Goal: Transaction & Acquisition: Purchase product/service

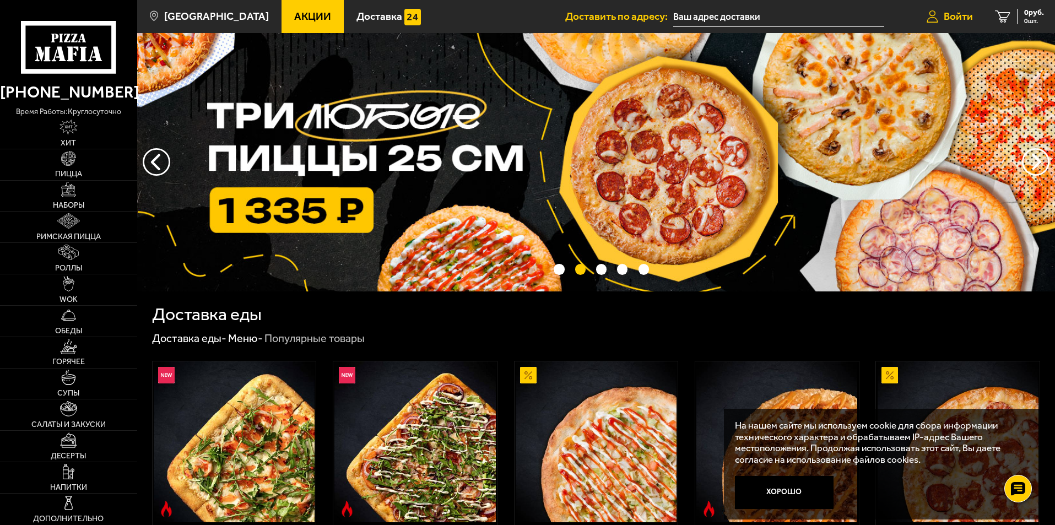
click at [949, 14] on span "Войти" at bounding box center [958, 16] width 29 height 10
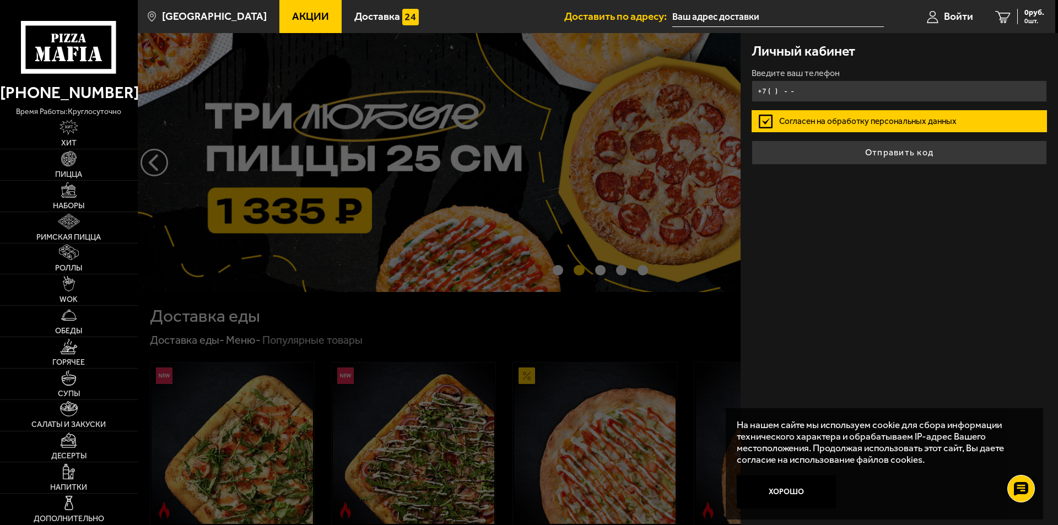
click at [869, 89] on input "+7 ( ) - -" at bounding box center [899, 90] width 295 height 21
click at [866, 88] on input "+7 ( ) - -" at bounding box center [899, 90] width 295 height 21
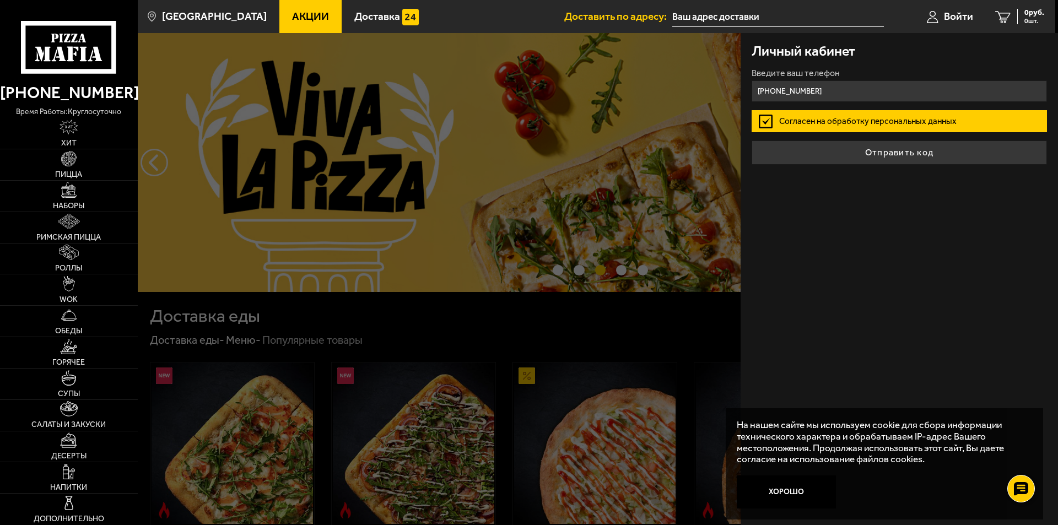
type input "[PHONE_NUMBER]"
click at [859, 123] on label "Согласен на обработку персональных данных" at bounding box center [899, 121] width 295 height 22
click at [0, 0] on input "Согласен на обработку персональных данных" at bounding box center [0, 0] width 0 height 0
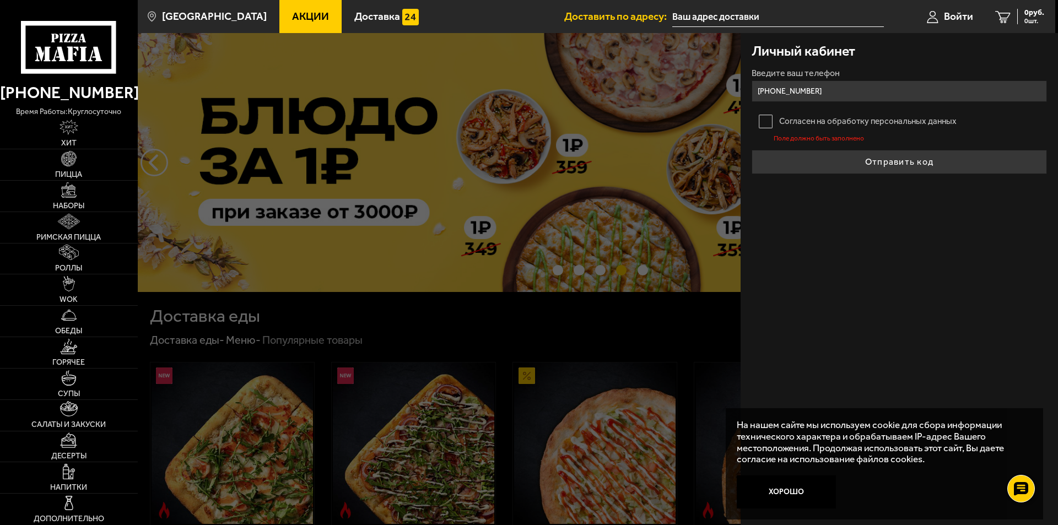
click at [762, 115] on label "Согласен на обработку персональных данных" at bounding box center [899, 121] width 295 height 22
click at [0, 0] on input "Согласен на обработку персональных данных" at bounding box center [0, 0] width 0 height 0
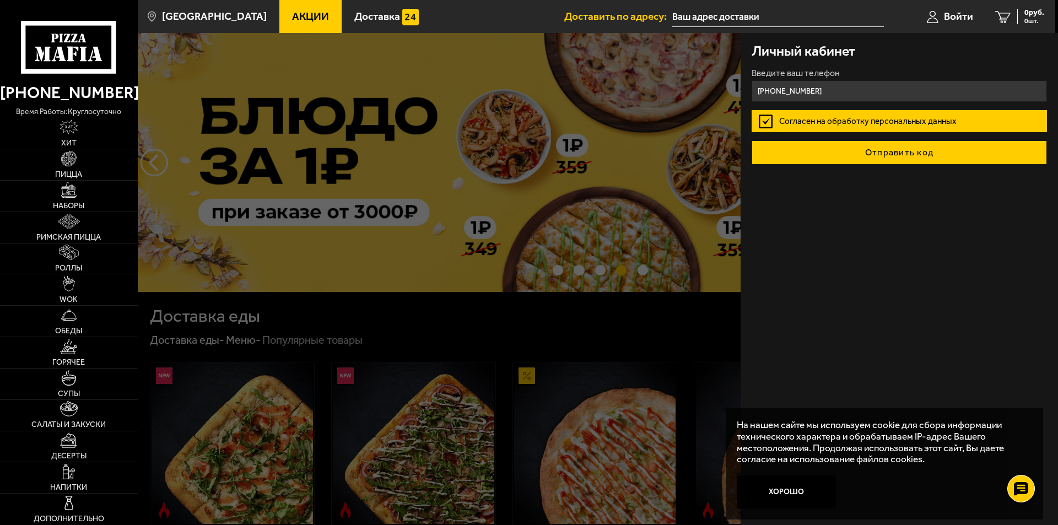
click at [894, 155] on button "Отправить код" at bounding box center [899, 153] width 295 height 24
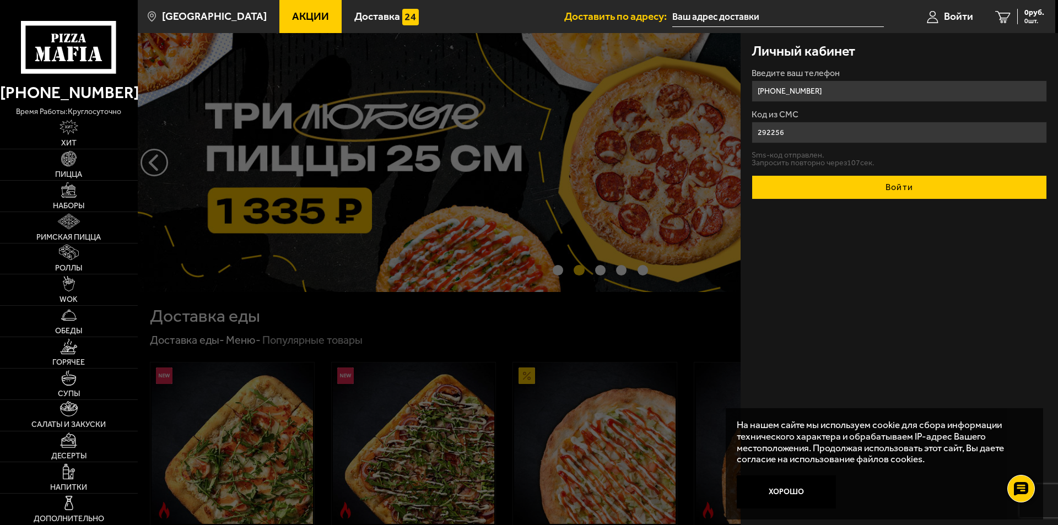
type input "292256"
click at [851, 188] on button "Войти" at bounding box center [899, 187] width 295 height 24
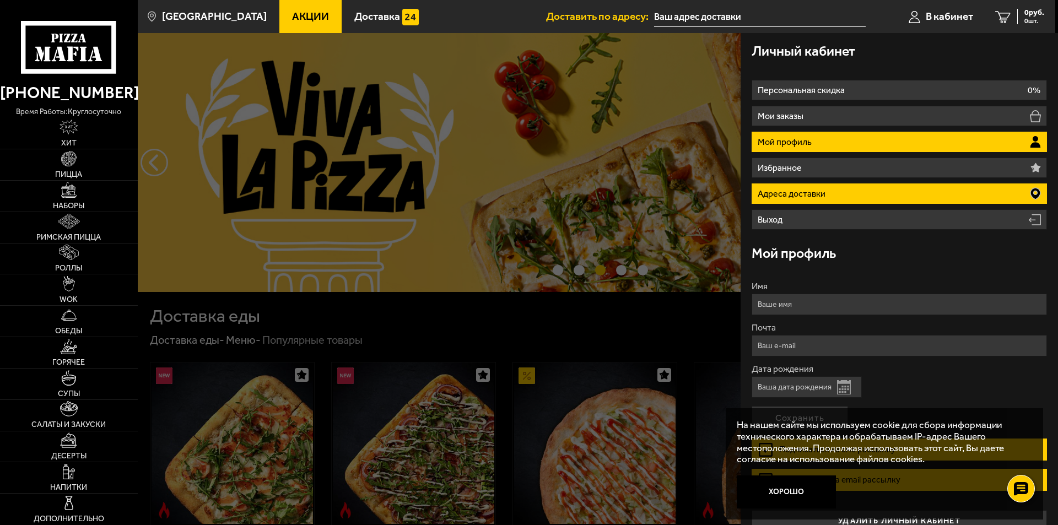
click at [802, 190] on p "Адреса доставки" at bounding box center [793, 194] width 71 height 9
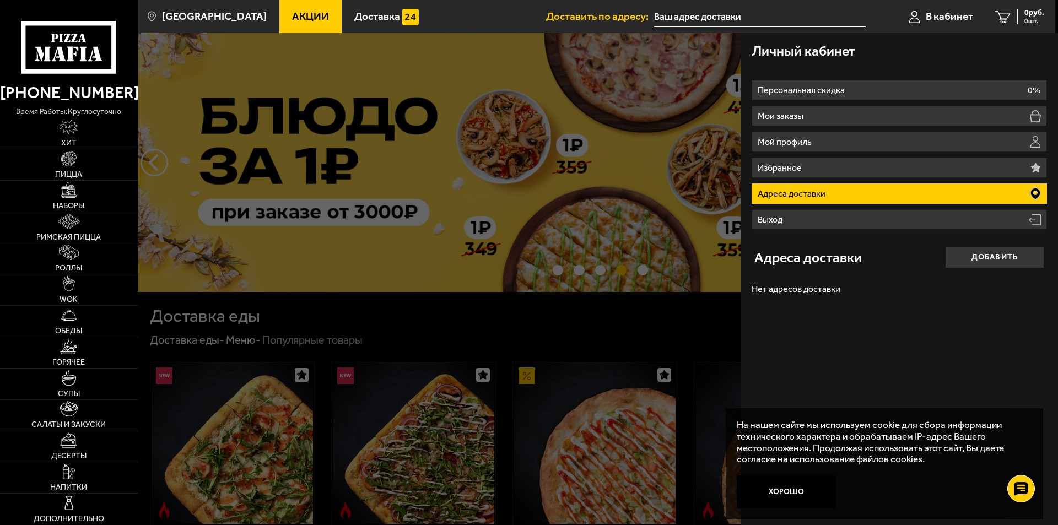
click at [987, 258] on button "Добавить" at bounding box center [994, 257] width 99 height 22
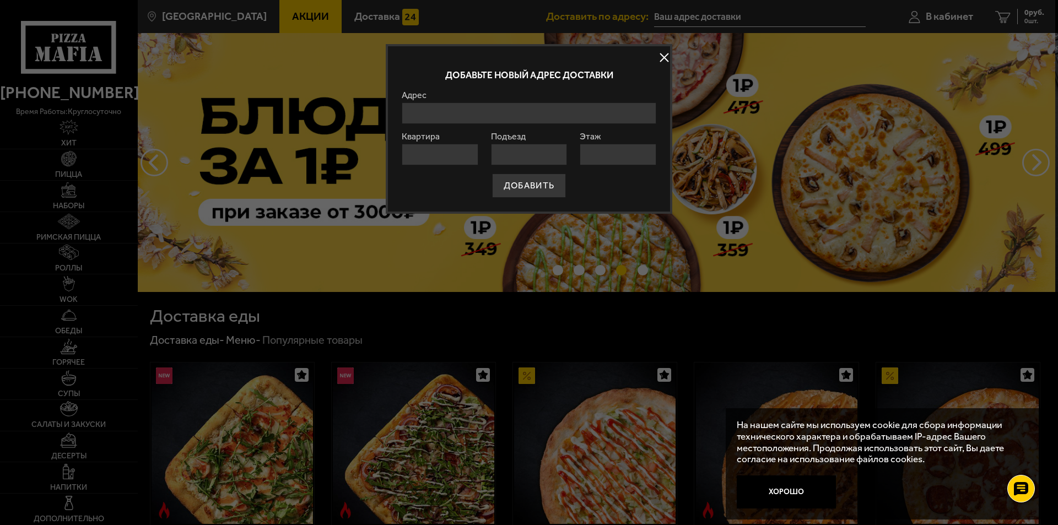
click at [436, 117] on input "Адрес" at bounding box center [529, 112] width 255 height 21
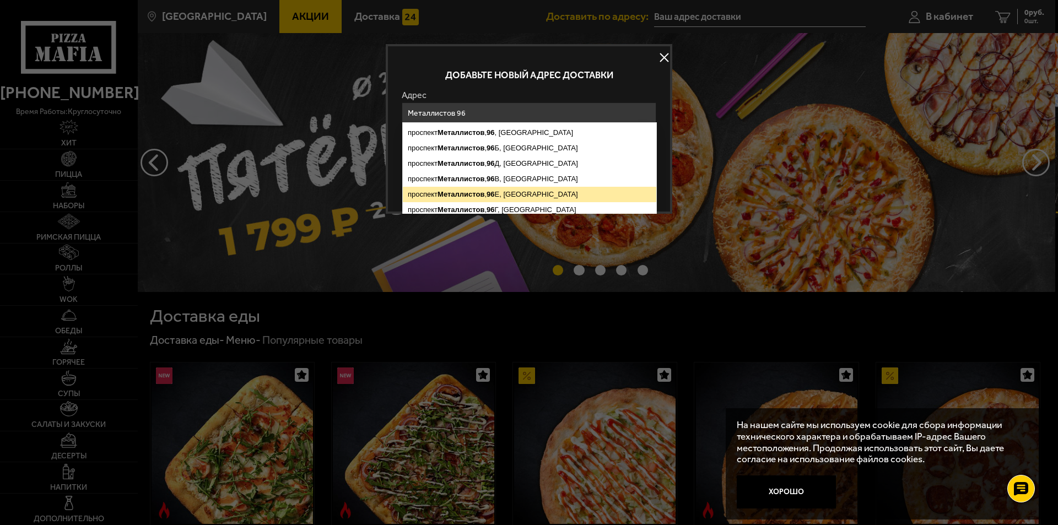
click at [482, 191] on ymaps "Металлистов" at bounding box center [460, 194] width 47 height 8
type input "[STREET_ADDRESS]"
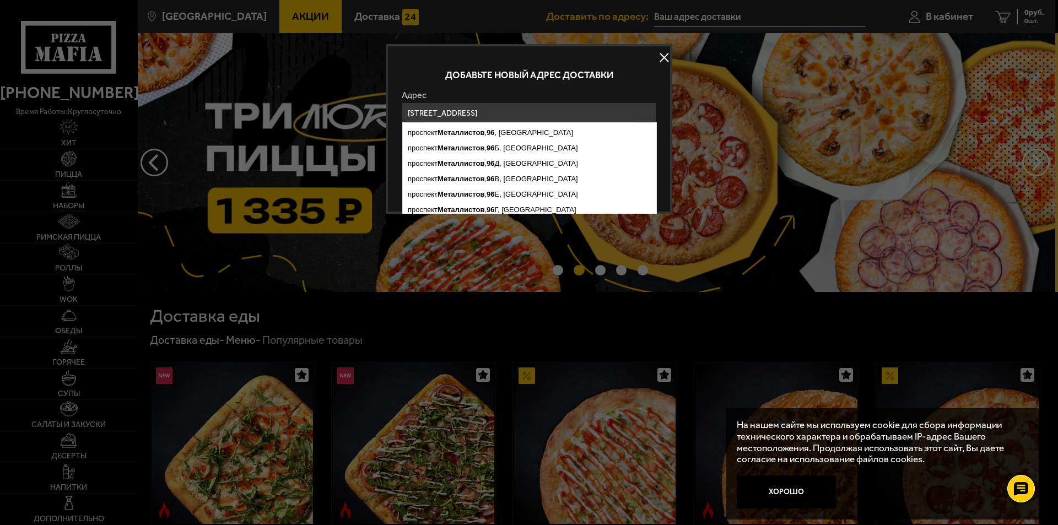
click at [590, 105] on input "[STREET_ADDRESS]" at bounding box center [529, 112] width 255 height 21
click at [571, 135] on ymaps "[STREET_ADDRESS]" at bounding box center [529, 132] width 253 height 15
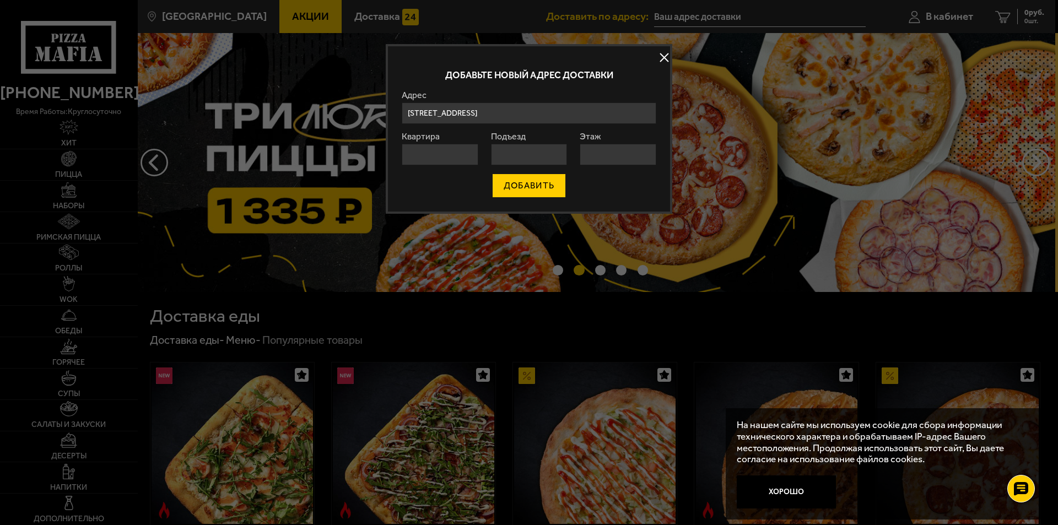
click at [523, 186] on button "ДОБАВИТЬ" at bounding box center [529, 186] width 74 height 24
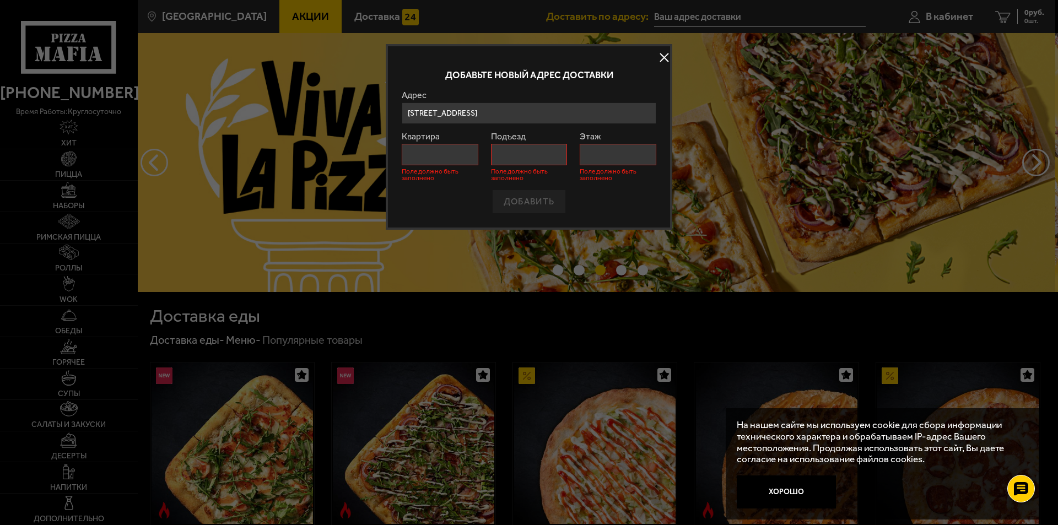
click at [464, 154] on input "Квартира" at bounding box center [440, 154] width 77 height 21
type input "1"
click at [553, 155] on input "Подъезд" at bounding box center [529, 154] width 77 height 21
type input "1"
click at [622, 154] on input "Этаж" at bounding box center [618, 154] width 77 height 21
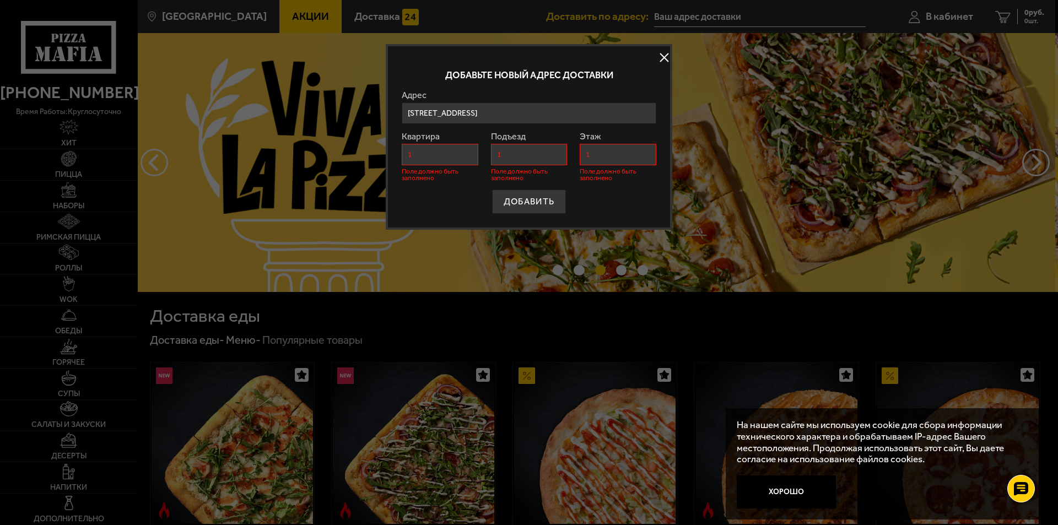
type input "1"
click at [635, 193] on div "ДОБАВИТЬ" at bounding box center [529, 202] width 255 height 24
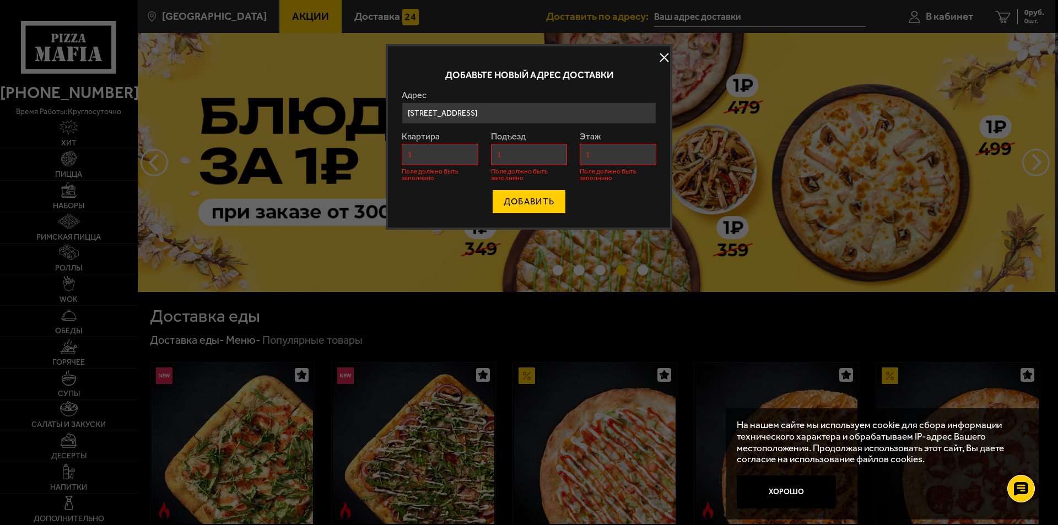
click at [532, 198] on button "ДОБАВИТЬ" at bounding box center [529, 202] width 74 height 24
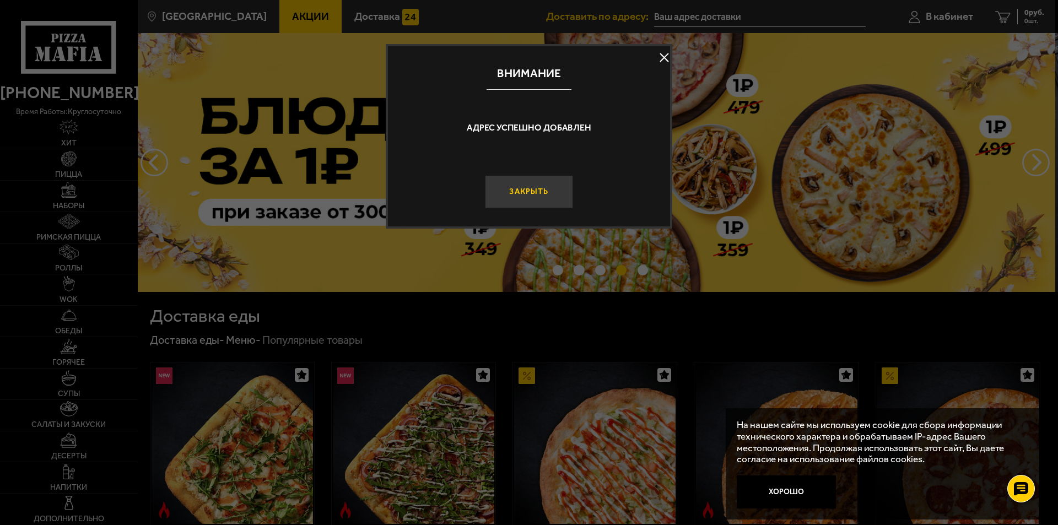
click at [521, 185] on button "Закрыть" at bounding box center [529, 191] width 88 height 33
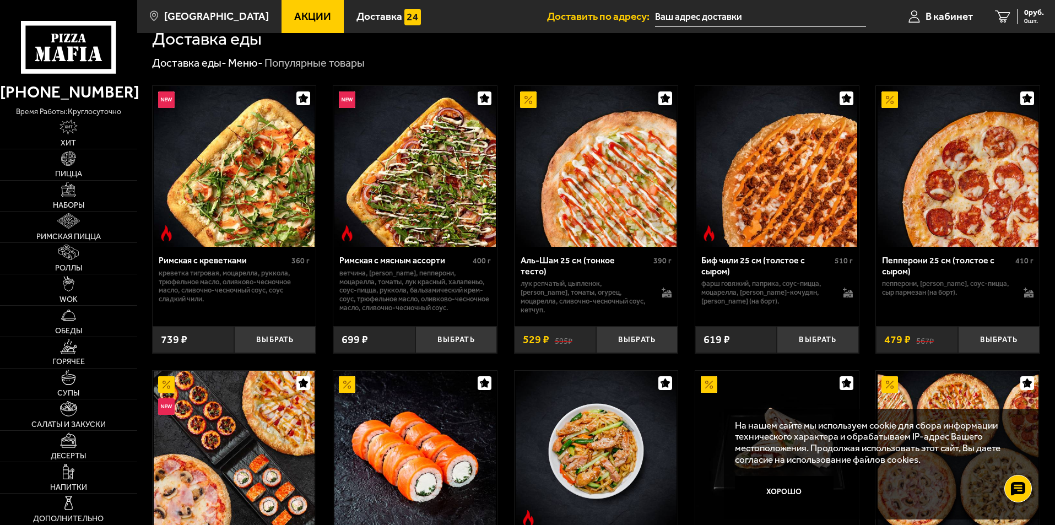
scroll to position [55, 0]
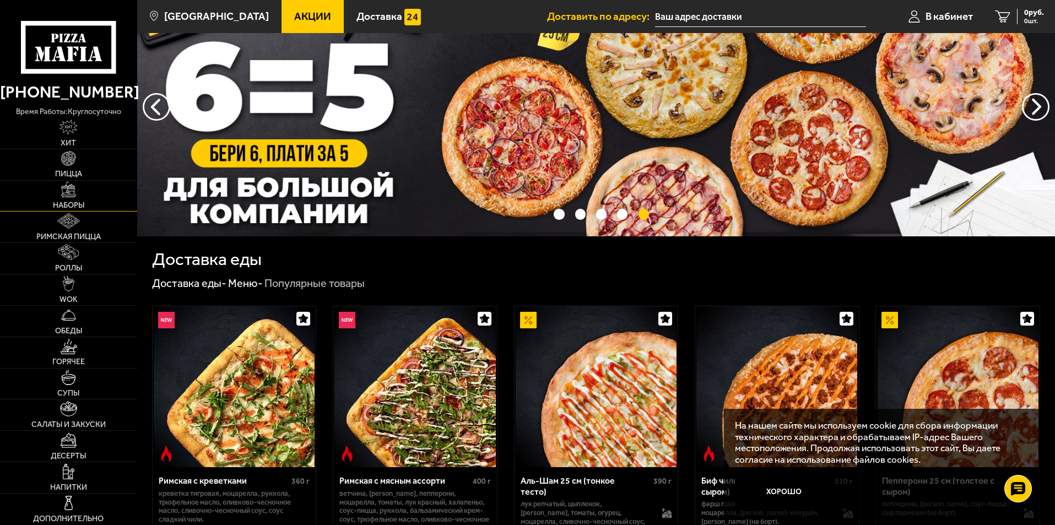
click at [78, 195] on link "Наборы" at bounding box center [68, 196] width 137 height 31
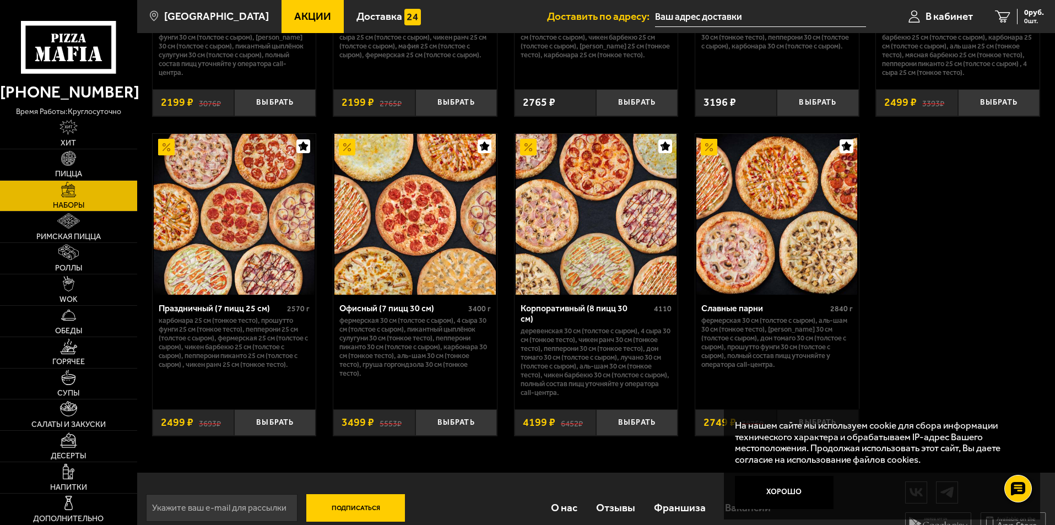
scroll to position [1667, 0]
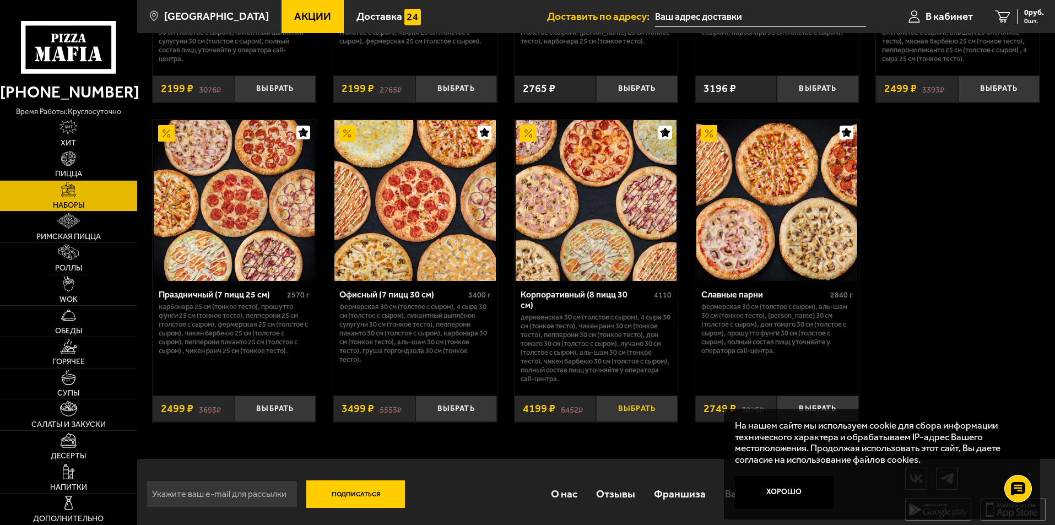
click at [631, 405] on button "Выбрать" at bounding box center [637, 409] width 82 height 27
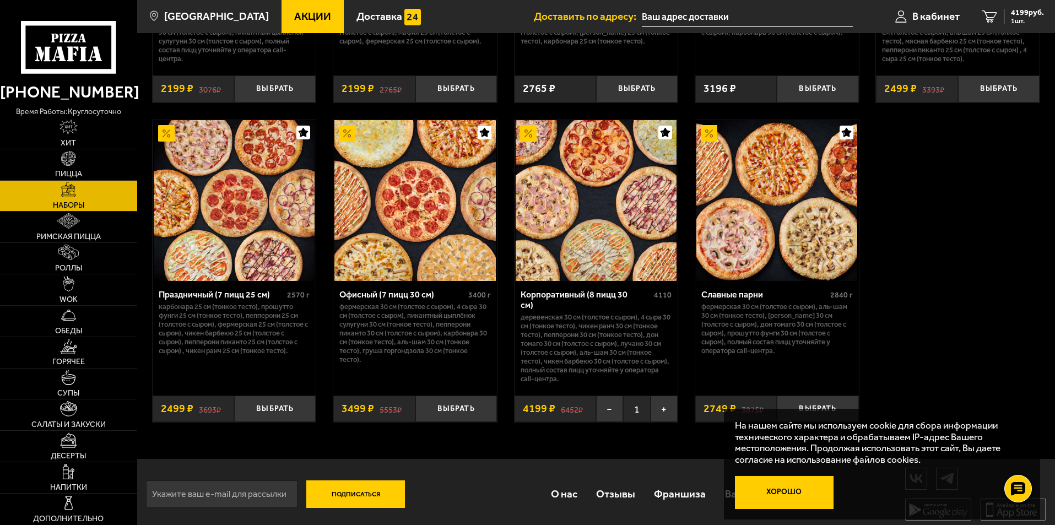
click at [791, 484] on button "Хорошо" at bounding box center [784, 492] width 99 height 33
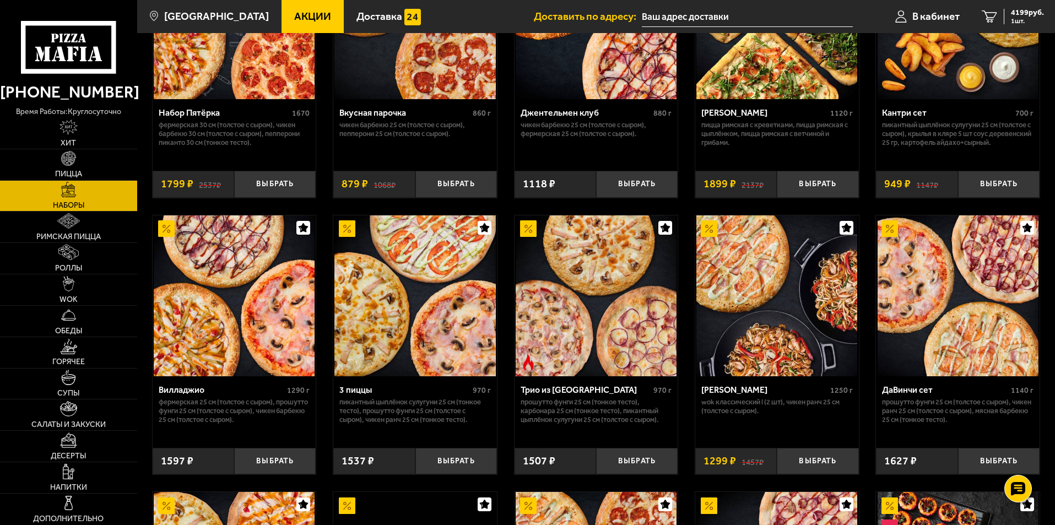
scroll to position [220, 0]
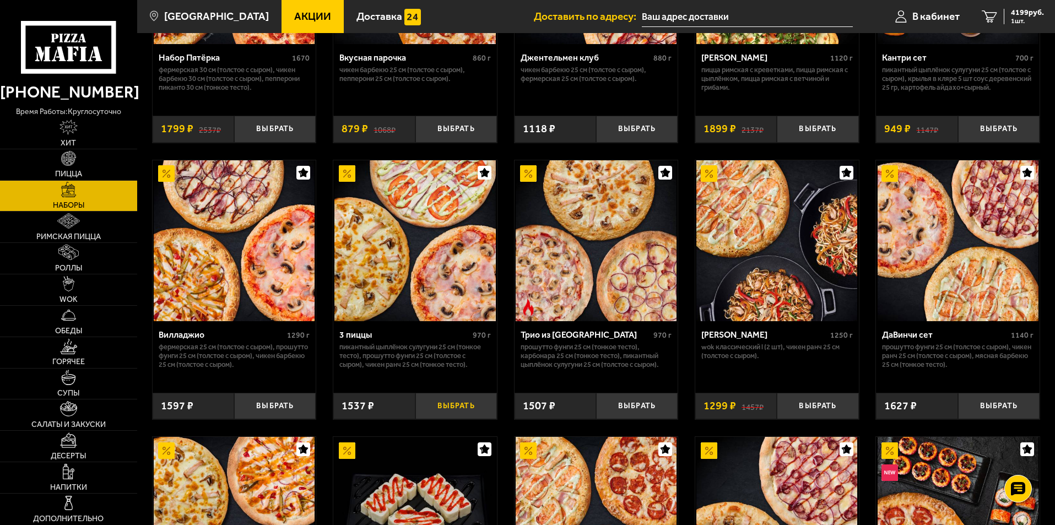
click at [471, 410] on button "Выбрать" at bounding box center [456, 406] width 82 height 27
click at [1008, 14] on div "5736 руб. 2 шт." at bounding box center [1024, 16] width 40 height 15
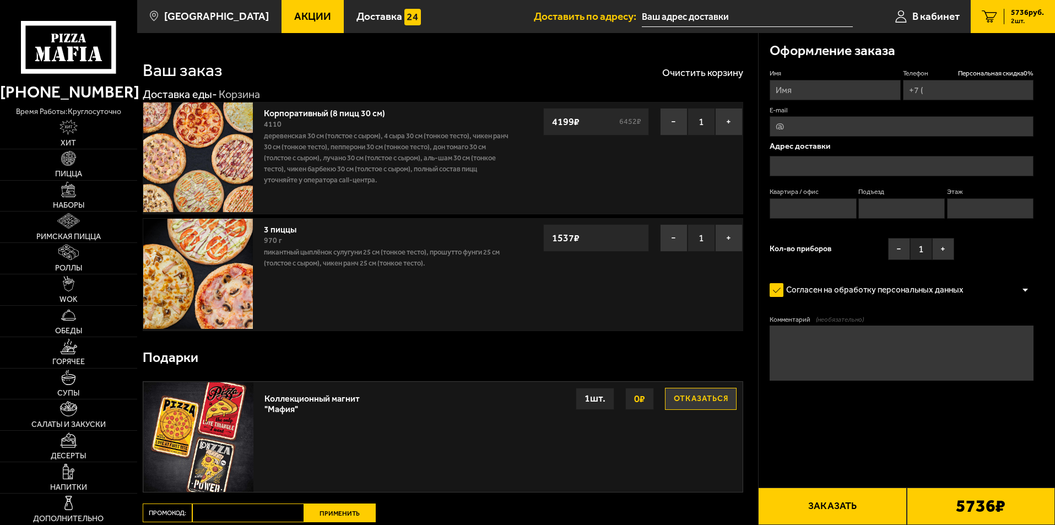
type input "[PHONE_NUMBER]"
type input "[STREET_ADDRESS]"
type input "1"
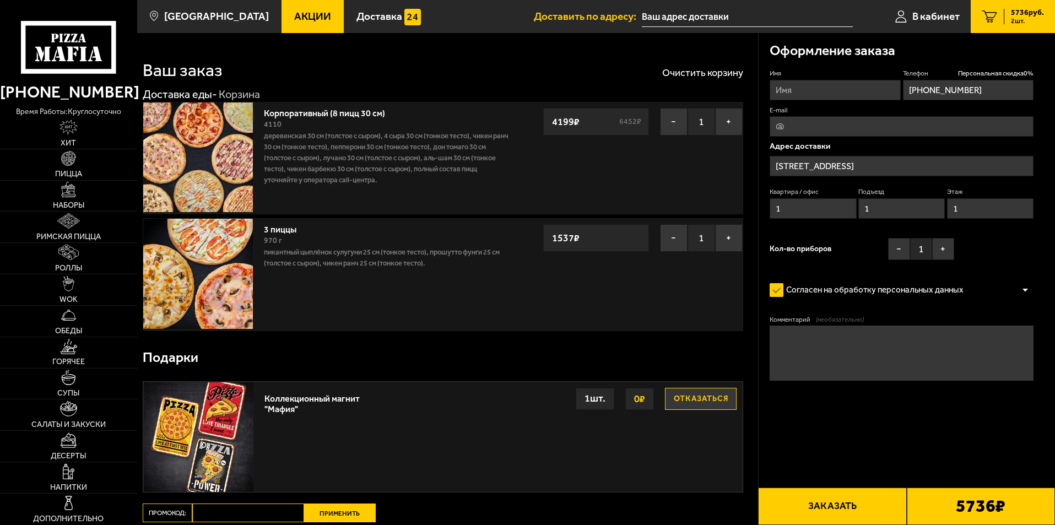
type input "[STREET_ADDRESS]"
click at [834, 86] on input "Имя" at bounding box center [835, 90] width 131 height 20
click at [843, 90] on input "Имя" at bounding box center [835, 90] width 131 height 20
type input "[PERSON_NAME]"
click at [840, 131] on input "E-mail" at bounding box center [902, 126] width 264 height 20
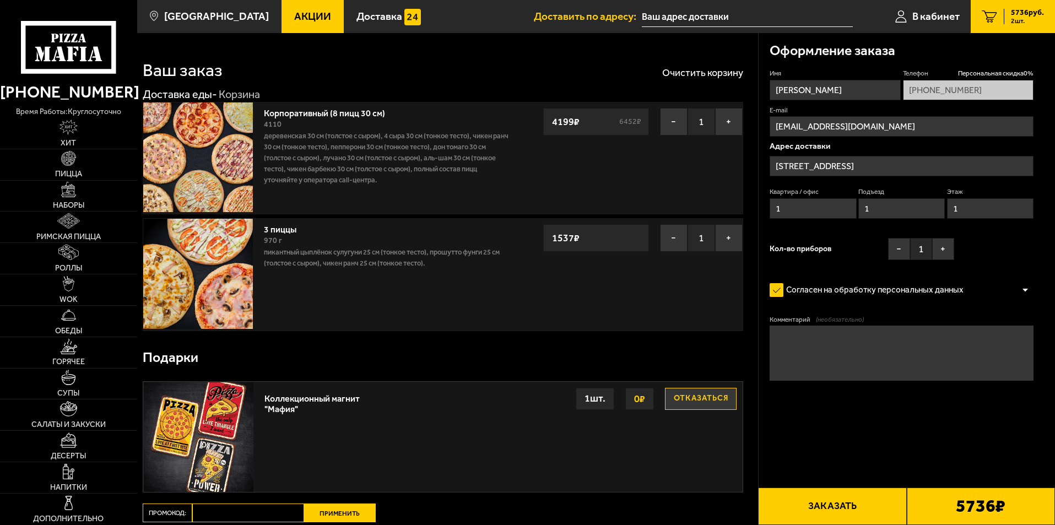
type input "[EMAIL_ADDRESS][DOMAIN_NAME]"
click at [809, 343] on textarea "Комментарий (необязательно)" at bounding box center [902, 353] width 264 height 55
type textarea "G"
type textarea "Просьба доставить к 11.45 Курьеру позвонить от шлагбаума"
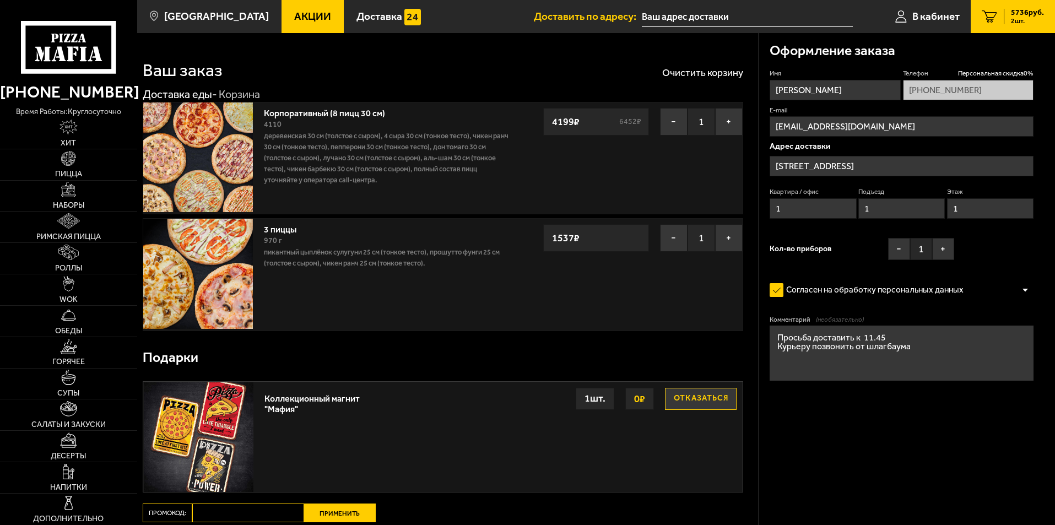
scroll to position [110, 0]
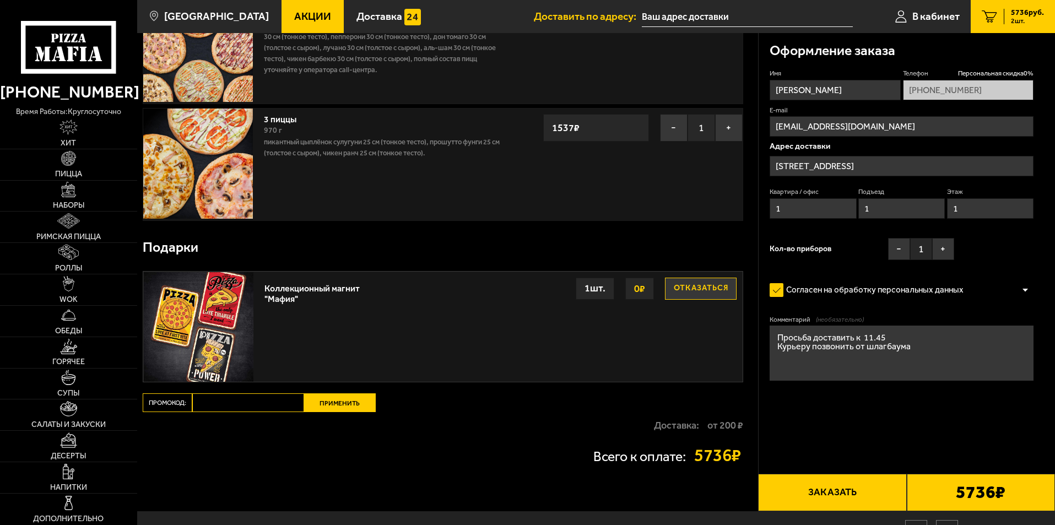
click at [937, 350] on textarea "Просьба доставить к 11.45 Курьеру позвонить от шлагбаума" at bounding box center [902, 353] width 264 height 55
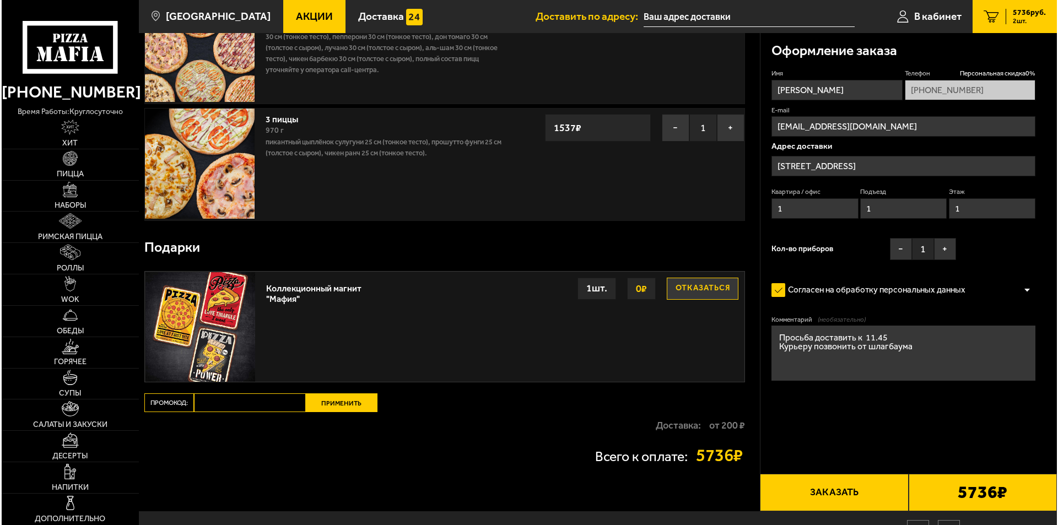
scroll to position [169, 0]
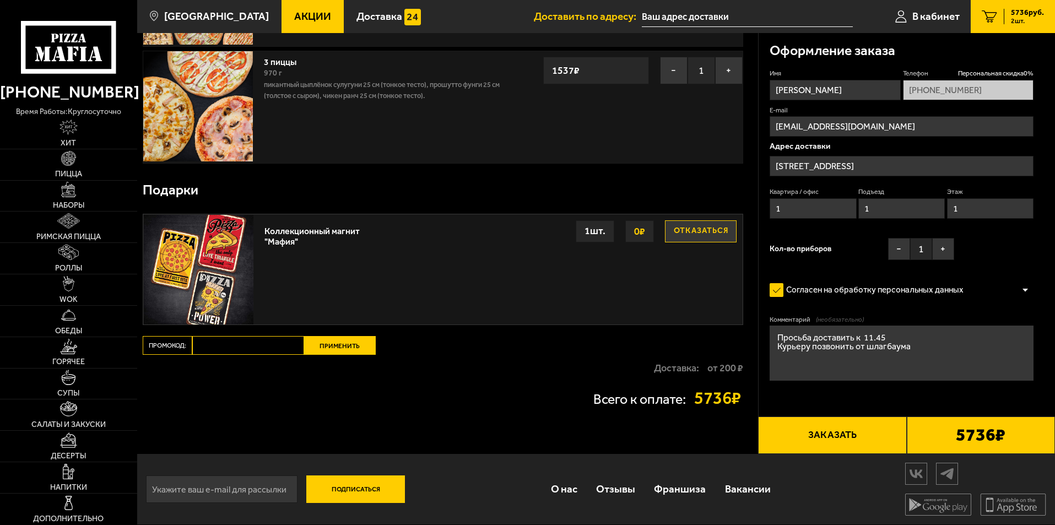
click at [841, 433] on button "Заказать" at bounding box center [832, 435] width 148 height 37
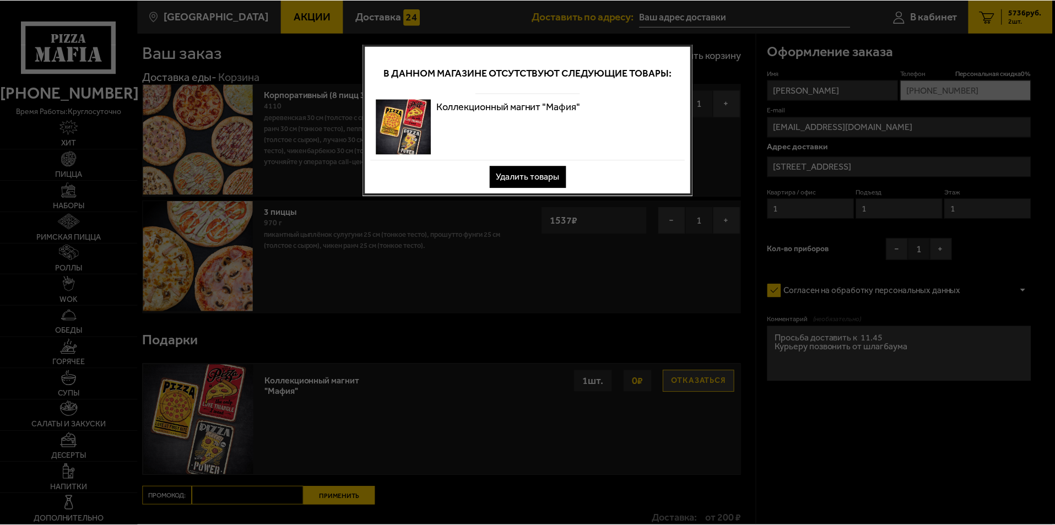
scroll to position [0, 0]
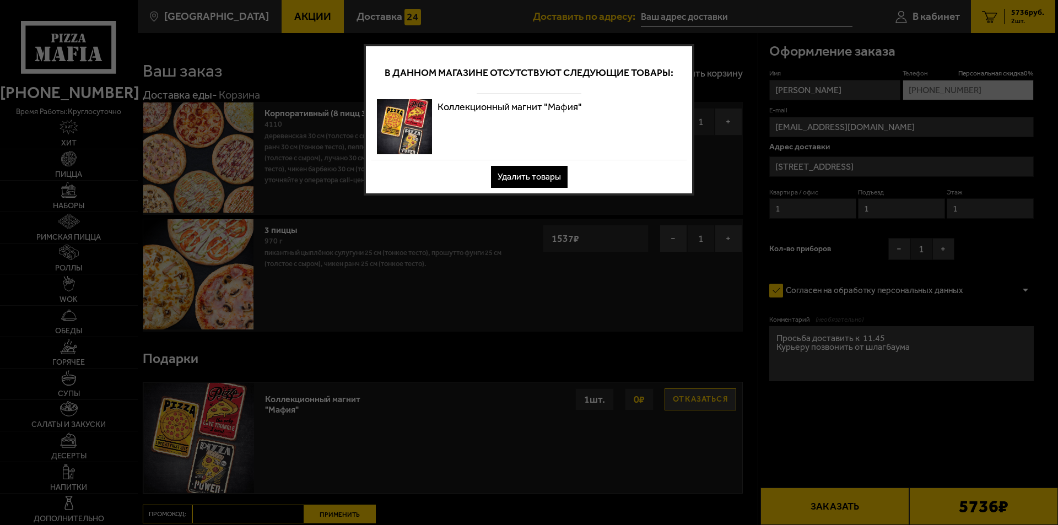
click at [559, 176] on button "Удалить товары" at bounding box center [529, 177] width 77 height 22
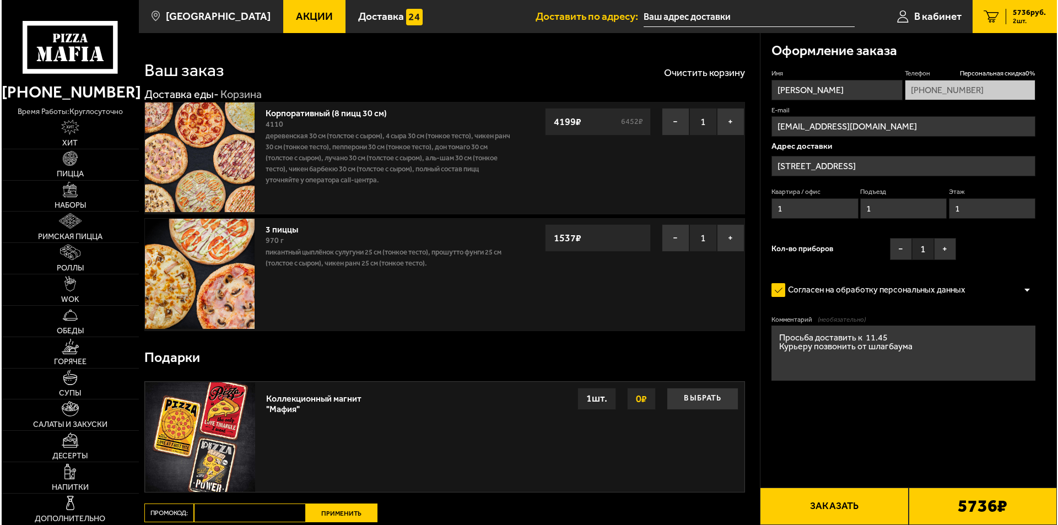
scroll to position [165, 0]
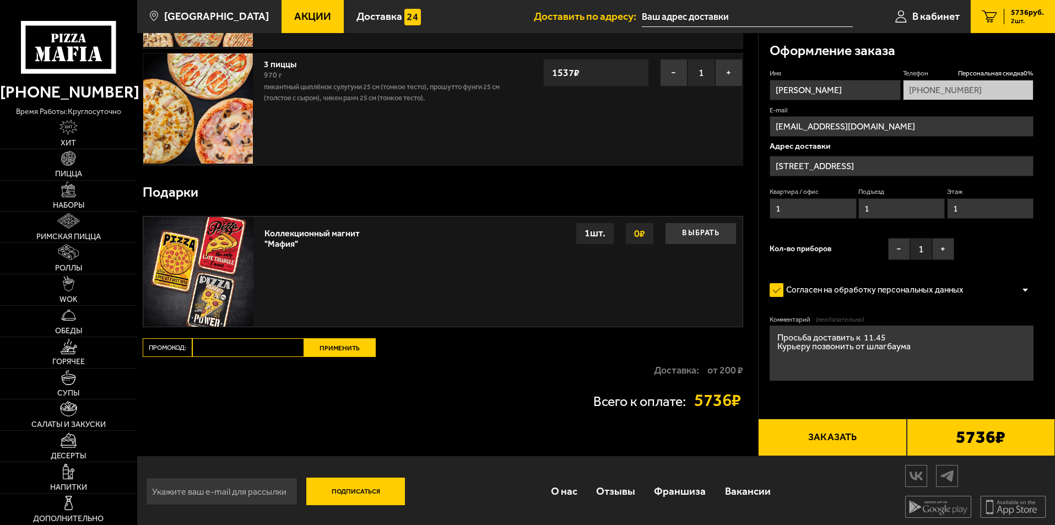
click at [866, 446] on button "Заказать" at bounding box center [832, 437] width 148 height 37
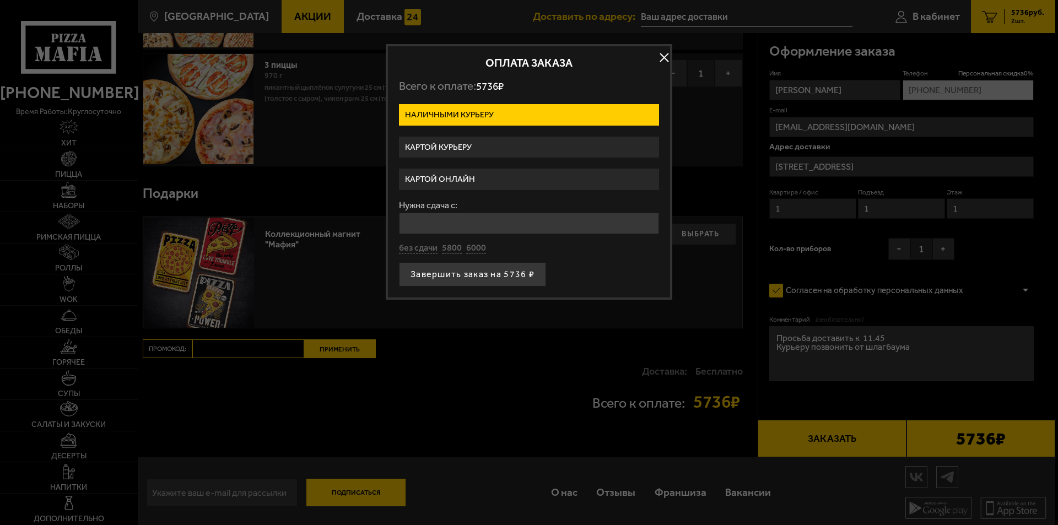
click at [490, 183] on label "Картой онлайн" at bounding box center [529, 179] width 260 height 21
click at [0, 0] on input "Картой онлайн" at bounding box center [0, 0] width 0 height 0
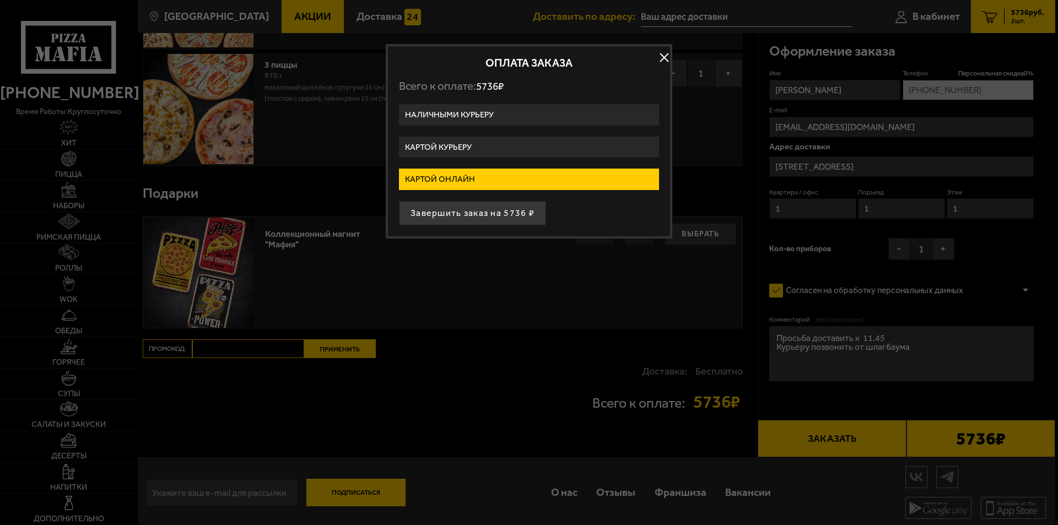
click at [493, 151] on label "Картой курьеру" at bounding box center [529, 147] width 260 height 21
click at [0, 0] on input "Картой курьеру" at bounding box center [0, 0] width 0 height 0
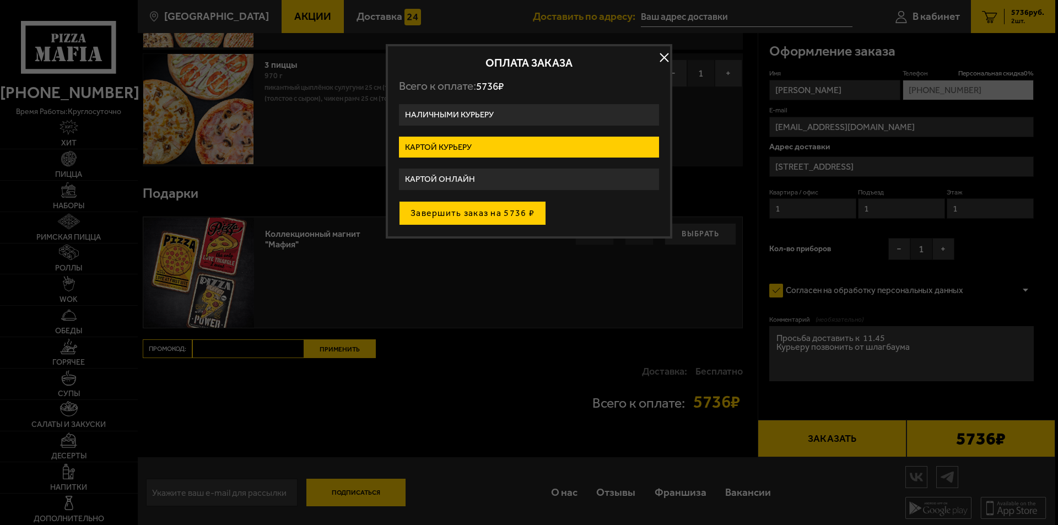
click at [490, 211] on button "Завершить заказ на 5736 ₽" at bounding box center [472, 213] width 147 height 24
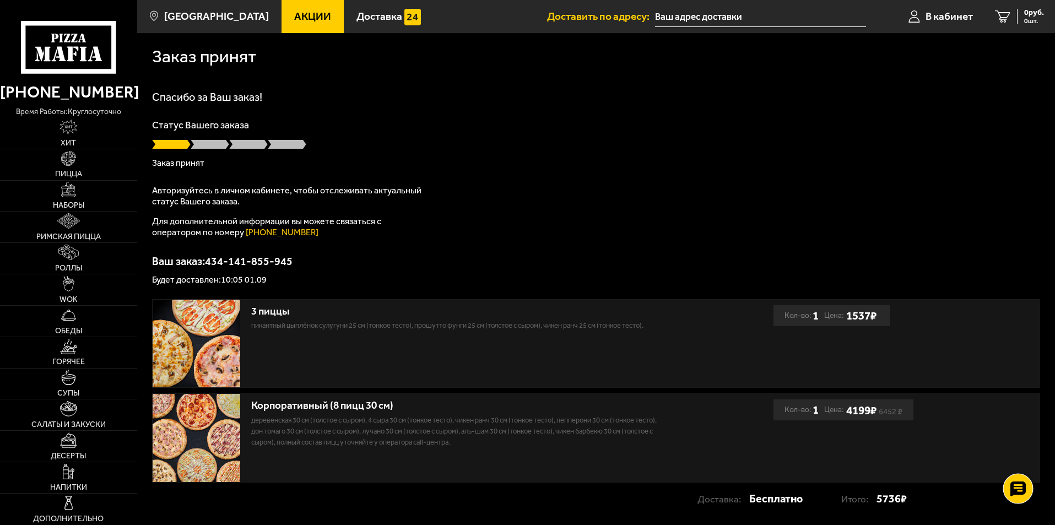
click at [1015, 487] on icon at bounding box center [1018, 489] width 16 height 15
